Goal: Task Accomplishment & Management: Manage account settings

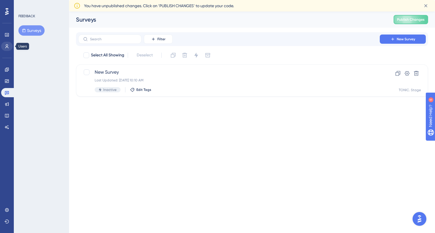
click at [6, 45] on icon at bounding box center [6, 46] width 3 height 4
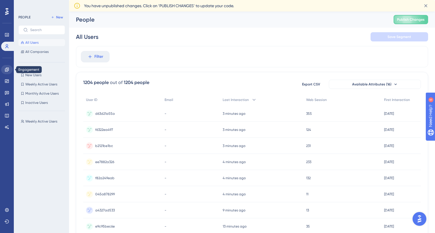
click at [7, 68] on icon at bounding box center [7, 69] width 5 height 5
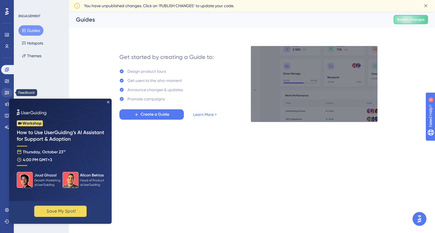
click at [6, 95] on link at bounding box center [7, 92] width 12 height 9
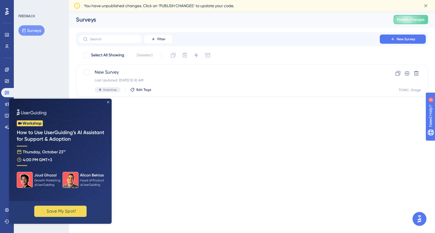
click at [108, 101] on icon "Close Preview" at bounding box center [108, 102] width 2 height 2
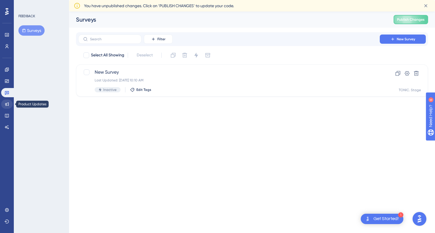
click at [6, 102] on icon at bounding box center [7, 104] width 5 height 5
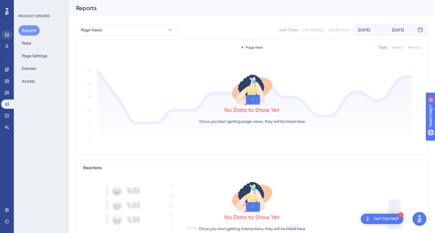
click at [9, 34] on link at bounding box center [7, 34] width 12 height 9
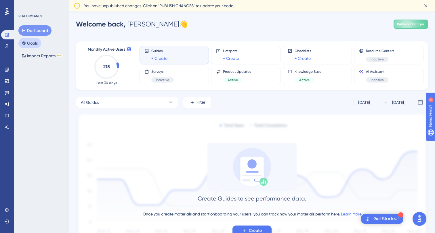
click at [35, 43] on button "Goals" at bounding box center [29, 43] width 23 height 10
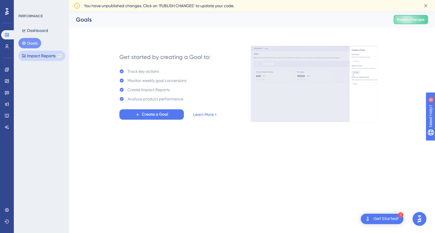
click at [35, 56] on button "Impact Reports BETA" at bounding box center [41, 56] width 47 height 10
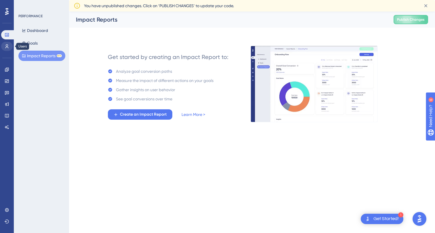
click at [8, 45] on icon at bounding box center [7, 46] width 5 height 5
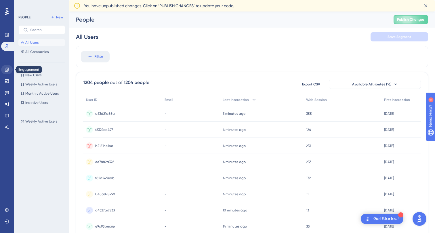
click at [8, 69] on icon at bounding box center [7, 69] width 5 height 5
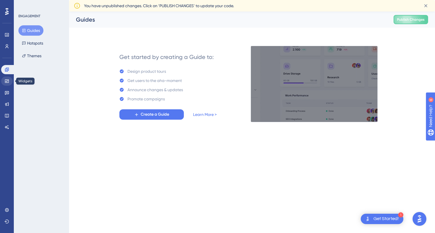
click at [7, 80] on icon at bounding box center [7, 80] width 4 height 3
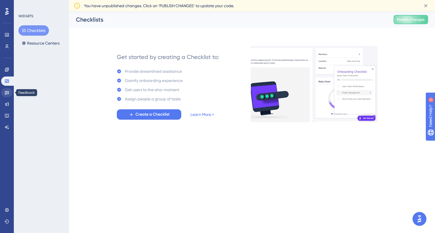
click at [8, 93] on icon at bounding box center [7, 92] width 5 height 5
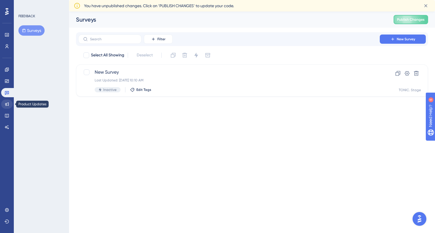
click at [8, 103] on icon at bounding box center [7, 104] width 4 height 4
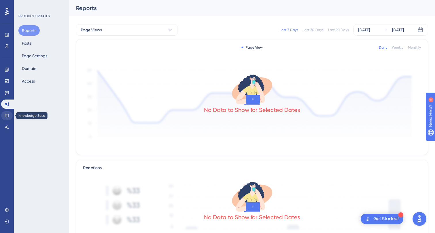
click at [8, 114] on icon at bounding box center [7, 115] width 5 height 5
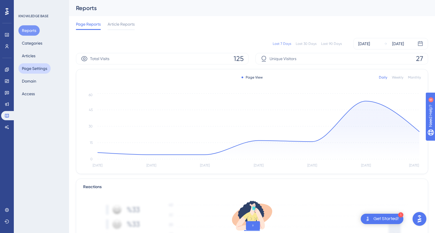
click at [34, 67] on button "Page Settings" at bounding box center [34, 68] width 32 height 10
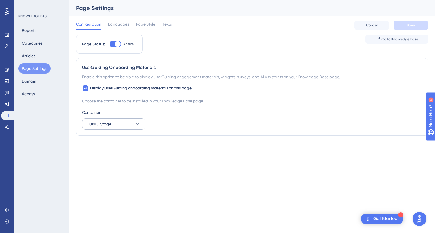
click at [112, 125] on button "TONIC. Stage" at bounding box center [113, 124] width 63 height 12
click at [108, 152] on span "TONIC. Prod" at bounding box center [101, 153] width 22 height 7
click at [404, 24] on button "Save" at bounding box center [411, 25] width 35 height 9
click at [317, 37] on div "Page Status: Active Go to Knowledge Base" at bounding box center [252, 47] width 352 height 24
click at [123, 25] on span "Languages" at bounding box center [118, 24] width 21 height 7
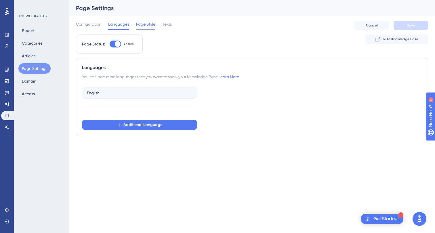
click at [146, 24] on span "Page Style" at bounding box center [145, 24] width 19 height 7
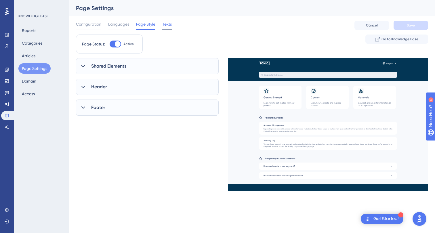
click at [167, 25] on span "Texts" at bounding box center [166, 24] width 9 height 7
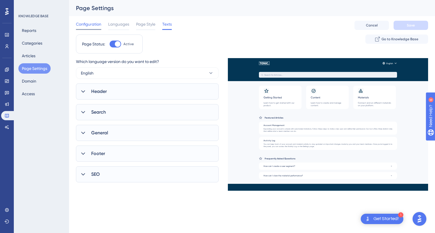
click at [87, 24] on span "Configuration" at bounding box center [88, 24] width 25 height 7
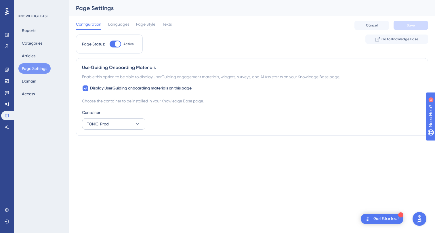
click at [90, 125] on span "TONIC. Prod" at bounding box center [98, 124] width 22 height 7
click at [93, 151] on span "TONIC. Prod" at bounding box center [101, 153] width 22 height 7
click at [102, 127] on span "TONIC. Prod" at bounding box center [98, 124] width 22 height 7
click at [100, 140] on span "TONIC. Stage" at bounding box center [102, 141] width 24 height 7
click at [119, 119] on button "TONIC. Stage" at bounding box center [113, 124] width 63 height 12
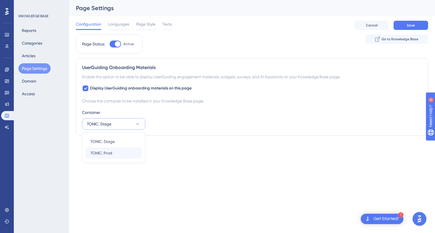
click at [104, 154] on span "TONIC. Prod" at bounding box center [101, 153] width 22 height 7
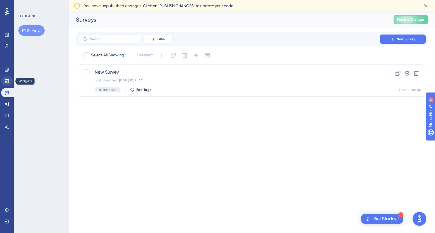
click at [7, 80] on icon at bounding box center [7, 80] width 4 height 3
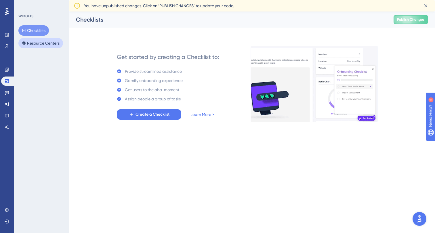
click at [50, 42] on button "Resource Centers" at bounding box center [40, 43] width 45 height 10
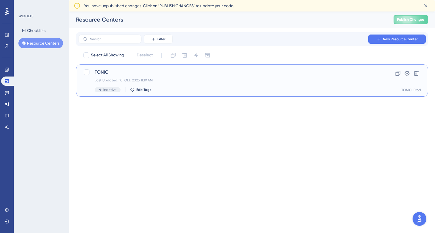
click at [156, 79] on div "Last Updated: 10. Okt. 2025 11:19 AM" at bounding box center [229, 80] width 269 height 5
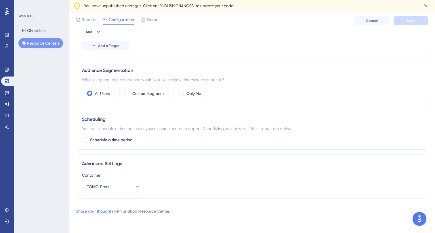
scroll to position [219, 0]
click at [137, 189] on icon at bounding box center [138, 187] width 6 height 6
click at [189, 185] on div "Container TONIC. Prod" at bounding box center [252, 182] width 340 height 21
click at [426, 4] on icon at bounding box center [426, 6] width 6 height 6
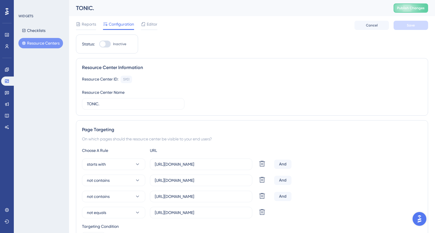
scroll to position [0, 0]
